Goal: Navigation & Orientation: Find specific page/section

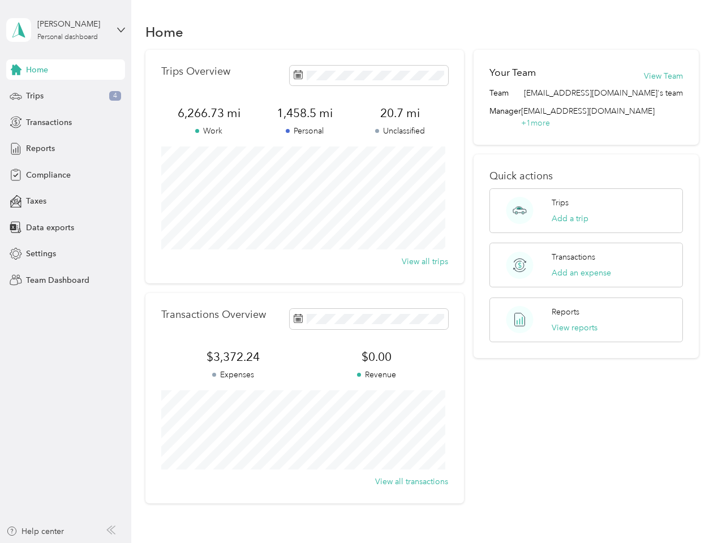
click at [359, 272] on div "Trips Overview 6,266.73 mi Work 1,458.5 mi Personal 20.7 mi Unclassified View a…" at bounding box center [304, 167] width 319 height 234
click at [66, 30] on div "[PERSON_NAME]" at bounding box center [72, 24] width 71 height 12
click at [66, 70] on div "You’re signed in as [EMAIL_ADDRESS][DOMAIN_NAME] Team dashboard Personal dashbo…" at bounding box center [125, 98] width 238 height 115
click at [16, 70] on div "You’re signed in as [EMAIL_ADDRESS][DOMAIN_NAME] Team dashboard Personal dashbo…" at bounding box center [125, 98] width 238 height 115
click at [66, 96] on div "Trips 4" at bounding box center [65, 96] width 119 height 20
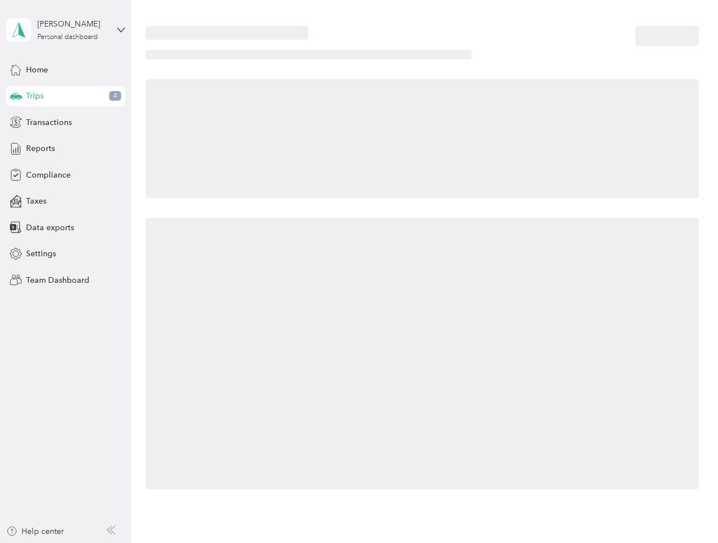
click at [16, 96] on icon at bounding box center [16, 96] width 12 height 6
click at [66, 122] on span "Transactions" at bounding box center [49, 123] width 46 height 12
click at [16, 122] on icon at bounding box center [16, 122] width 12 height 12
click at [66, 149] on div "Reports" at bounding box center [65, 149] width 119 height 20
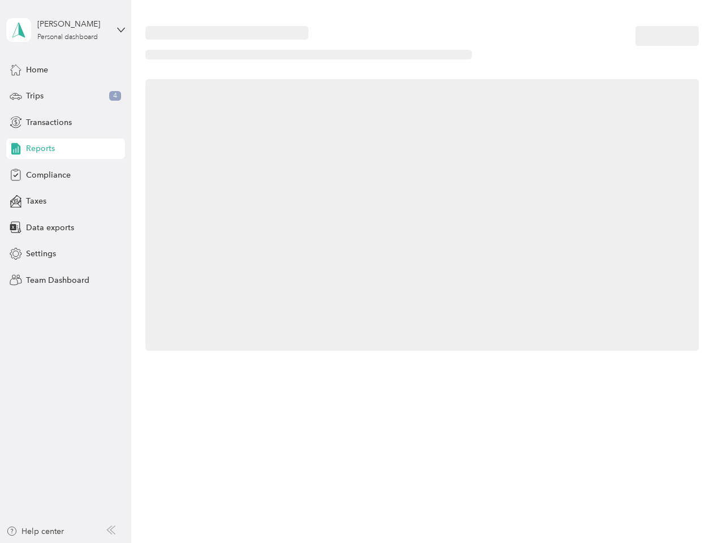
click at [16, 149] on icon at bounding box center [16, 149] width 12 height 12
